Goal: Transaction & Acquisition: Purchase product/service

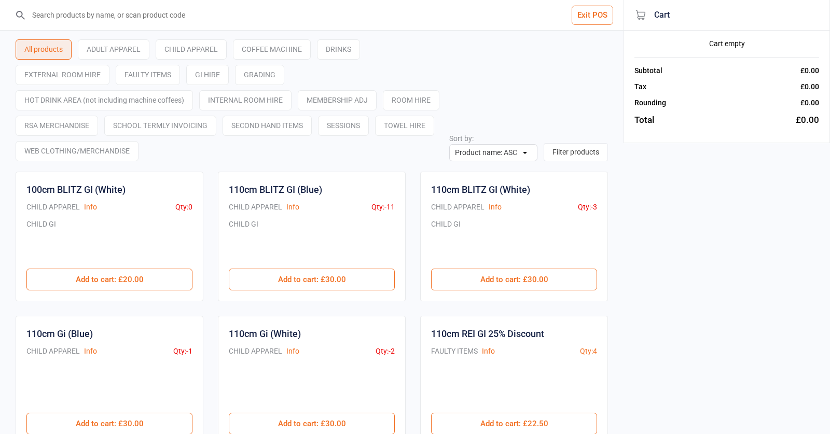
click at [578, 18] on button "Exit POS" at bounding box center [592, 15] width 41 height 19
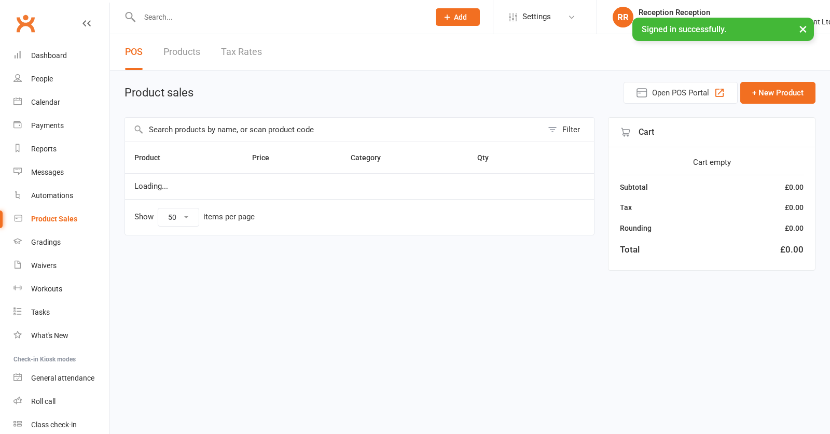
select select "50"
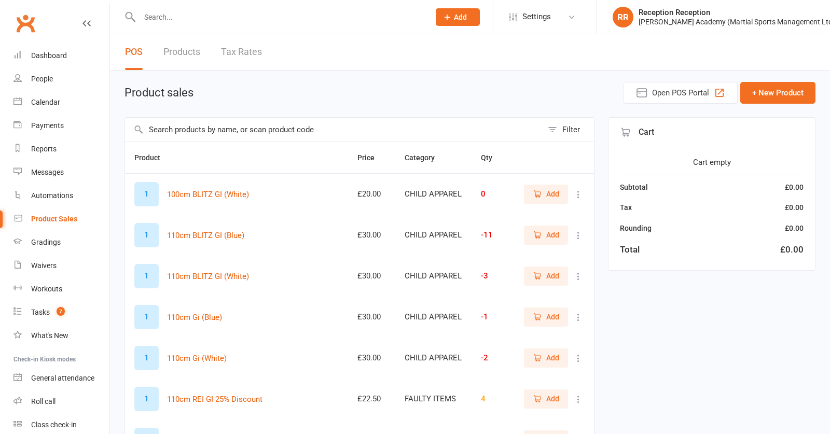
click at [411, 140] on input "text" at bounding box center [334, 130] width 418 height 24
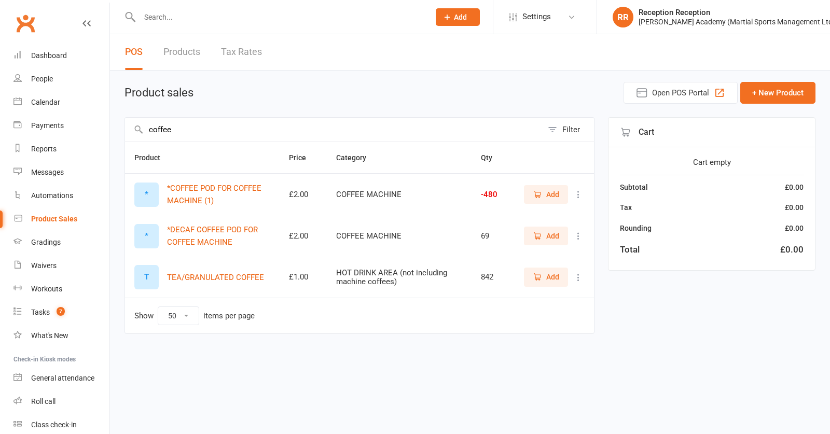
type input "coffee"
click at [553, 198] on span "Add" at bounding box center [552, 194] width 13 height 11
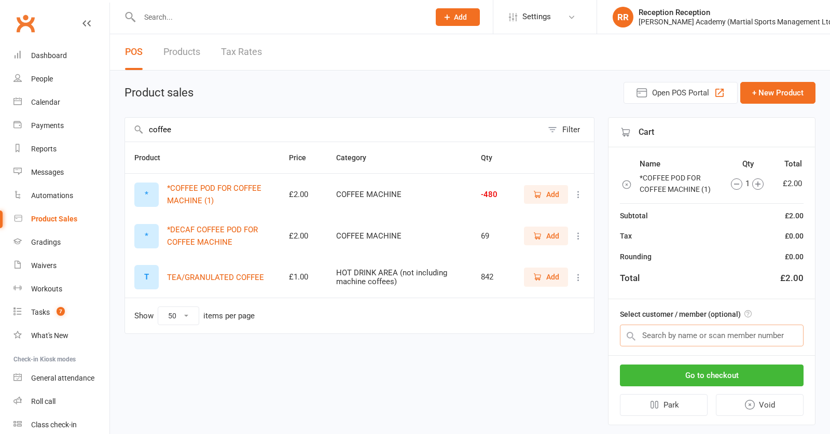
click at [689, 337] on input "text" at bounding box center [712, 336] width 184 height 22
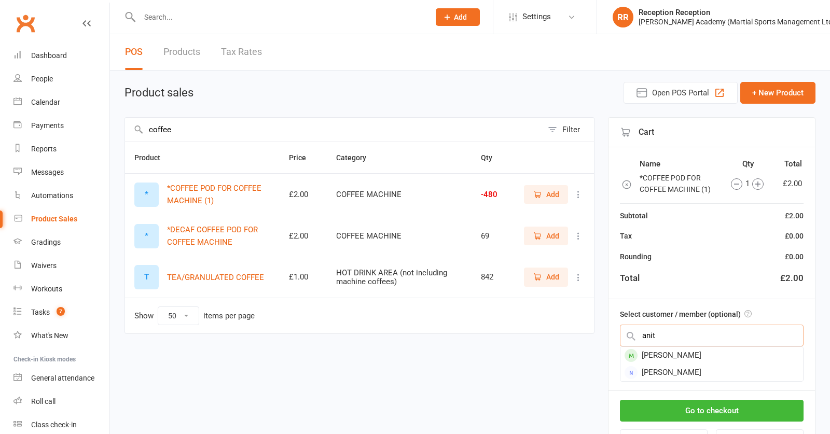
type input "anti"
drag, startPoint x: 688, startPoint y: 337, endPoint x: 739, endPoint y: 359, distance: 55.0
click at [740, 360] on div "[PERSON_NAME]" at bounding box center [711, 355] width 183 height 17
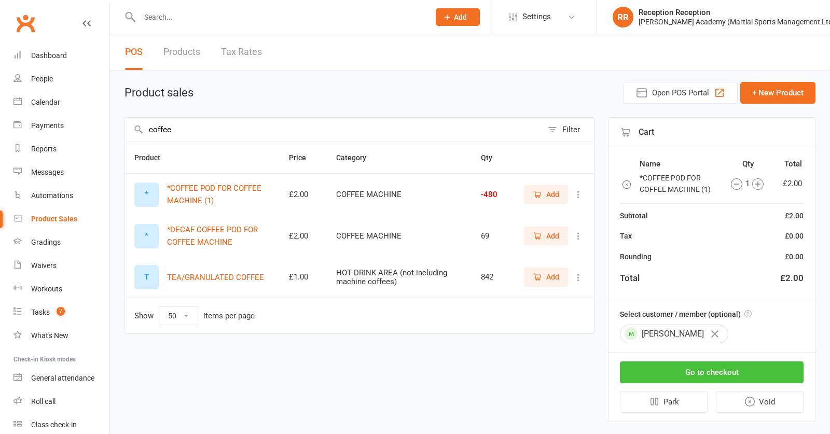
click at [738, 372] on button "Go to checkout" at bounding box center [712, 373] width 184 height 22
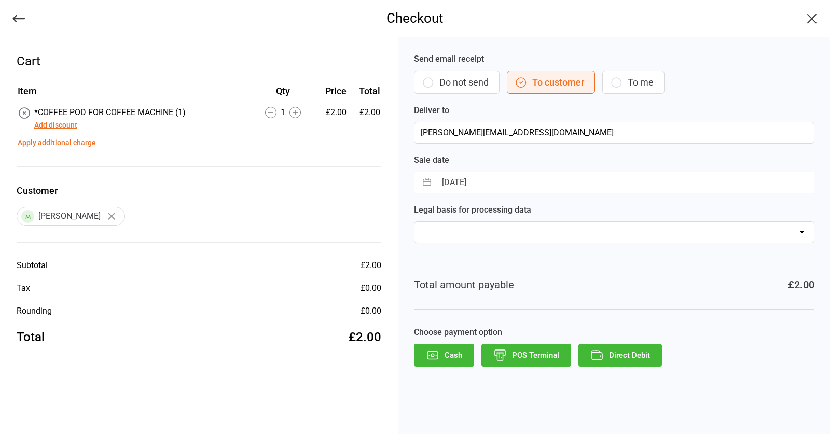
click at [511, 358] on button "POS Terminal" at bounding box center [526, 355] width 90 height 23
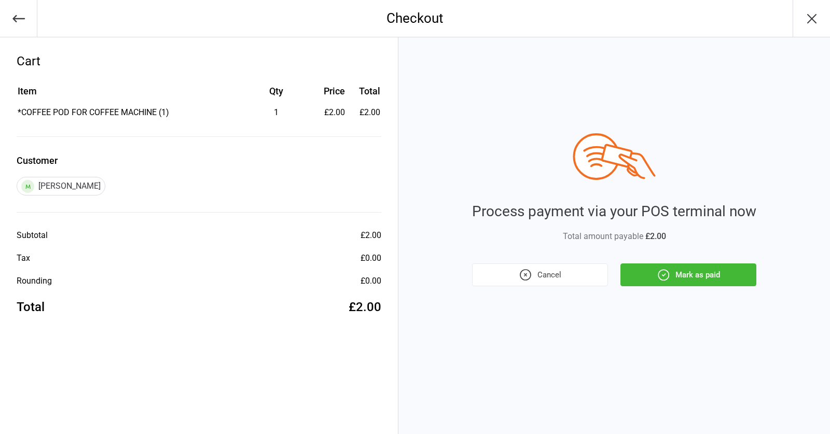
click at [710, 277] on button "Mark as paid" at bounding box center [688, 275] width 136 height 23
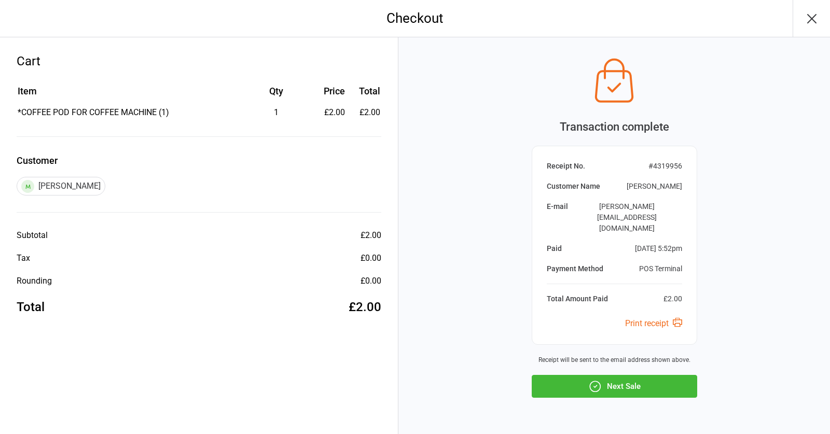
drag, startPoint x: 679, startPoint y: 270, endPoint x: 664, endPoint y: 304, distance: 36.9
click at [678, 294] on div "£2.00" at bounding box center [672, 299] width 19 height 11
drag, startPoint x: 604, startPoint y: 361, endPoint x: 603, endPoint y: 368, distance: 7.4
click at [605, 375] on button "Next Sale" at bounding box center [614, 386] width 165 height 23
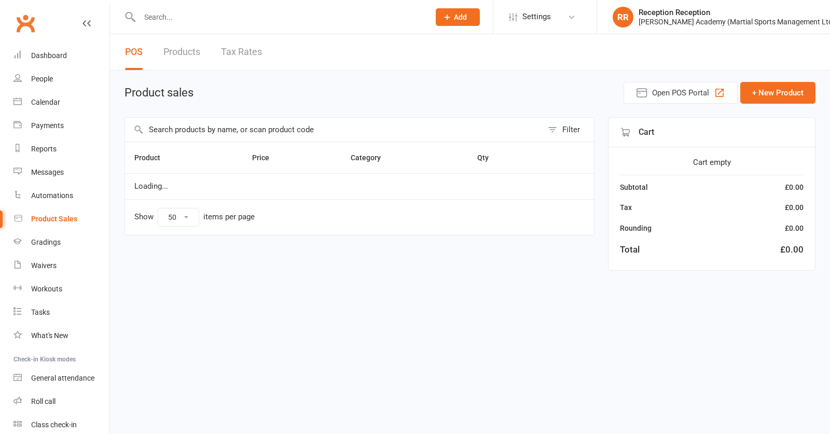
select select "50"
